Goal: Task Accomplishment & Management: Manage account settings

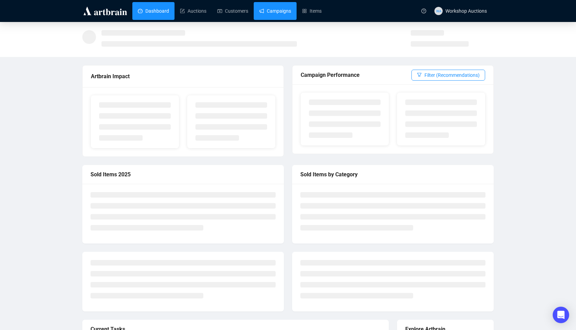
click at [288, 13] on link "Campaigns" at bounding box center [275, 11] width 32 height 18
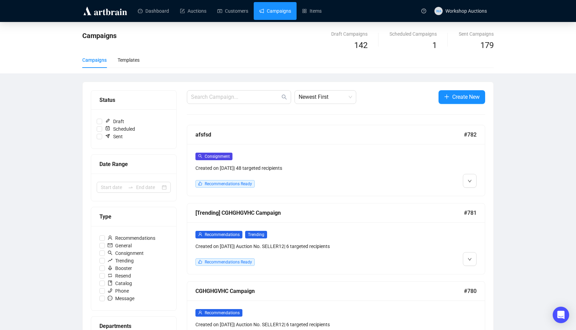
click at [332, 151] on div "Consignment Created on [DATE] | 48 targeted recipients Recommendations Ready" at bounding box center [336, 170] width 298 height 52
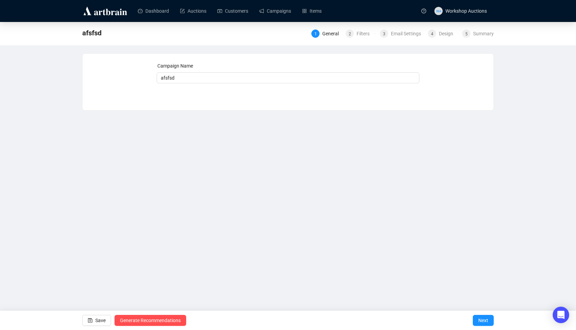
click at [424, 34] on div "4 Design" at bounding box center [441, 33] width 34 height 8
click at [405, 34] on div "Email Settings" at bounding box center [408, 33] width 34 height 8
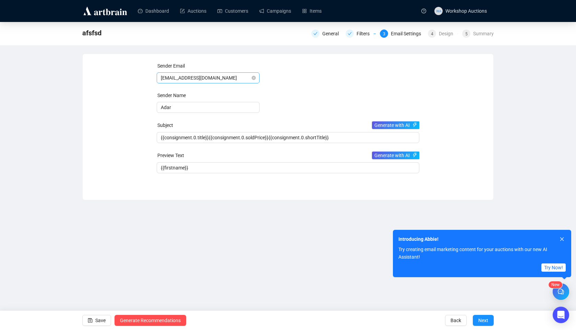
click at [231, 79] on span "[EMAIL_ADDRESS][DOMAIN_NAME]" at bounding box center [208, 78] width 95 height 10
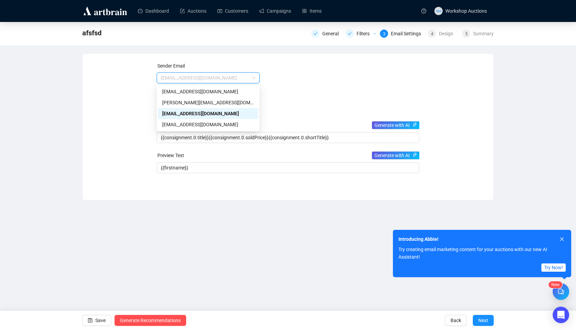
click at [187, 112] on div "[EMAIL_ADDRESS][DOMAIN_NAME]" at bounding box center [208, 114] width 92 height 8
